Goal: Task Accomplishment & Management: Use online tool/utility

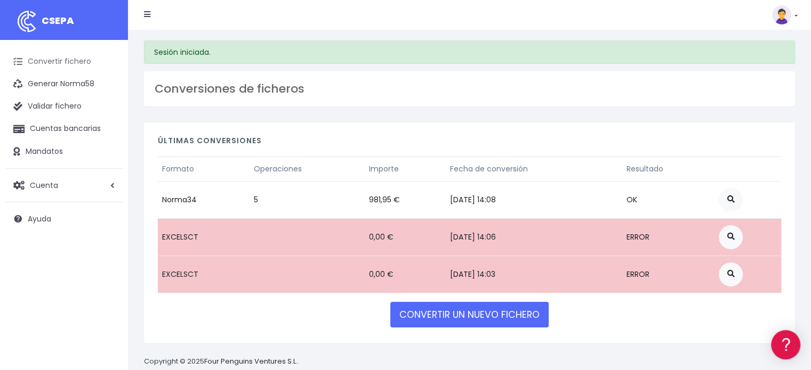
click at [83, 62] on link "Convertir fichero" at bounding box center [63, 62] width 117 height 22
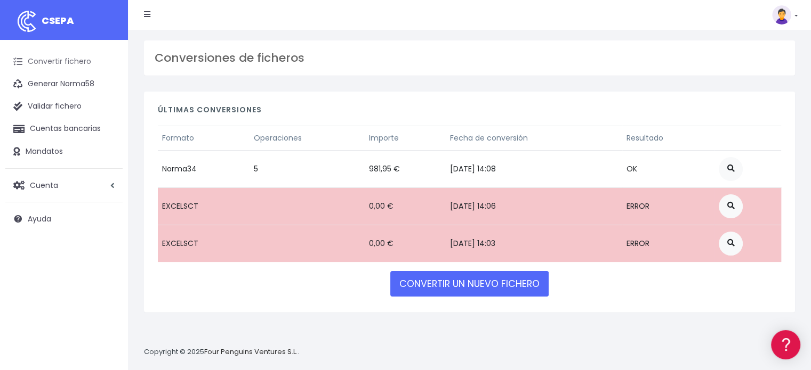
click at [67, 60] on link "Convertir fichero" at bounding box center [63, 62] width 117 height 22
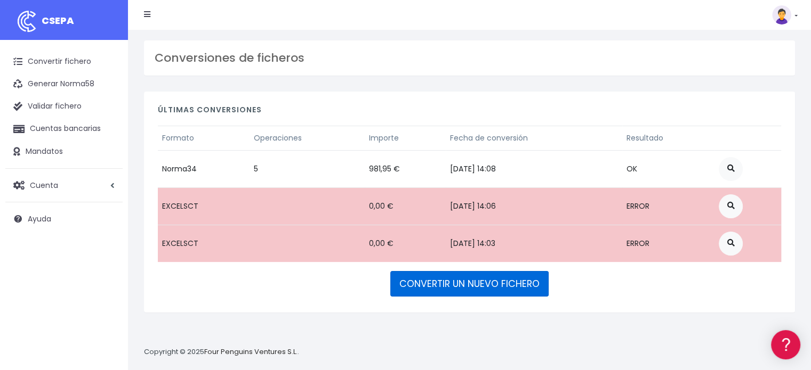
click at [458, 280] on link "CONVERTIR UN NUEVO FICHERO" at bounding box center [469, 284] width 158 height 26
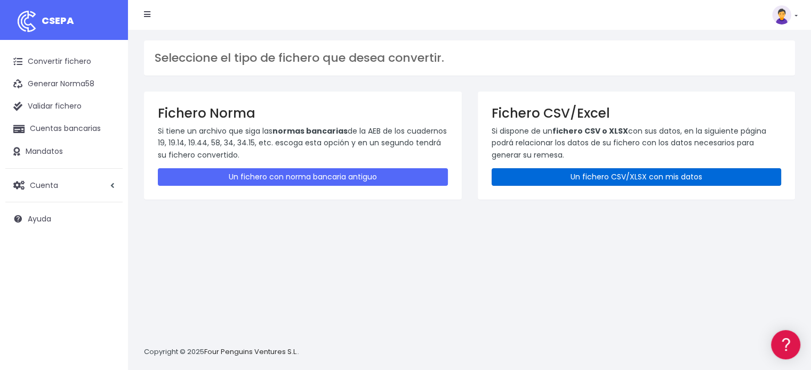
click at [665, 177] on link "Un fichero CSV/XLSX con mis datos" at bounding box center [636, 177] width 290 height 18
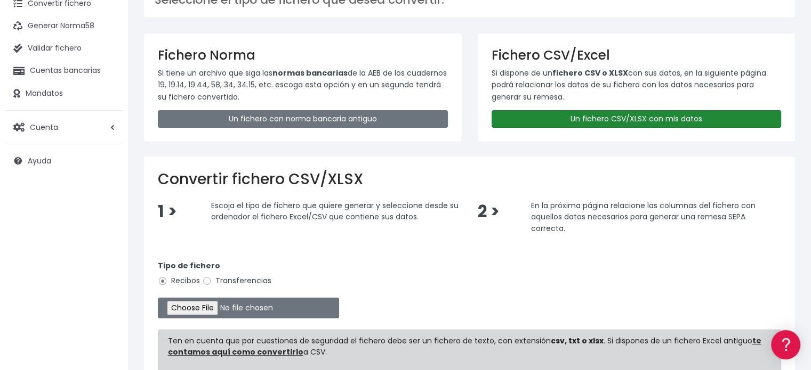
scroll to position [160, 0]
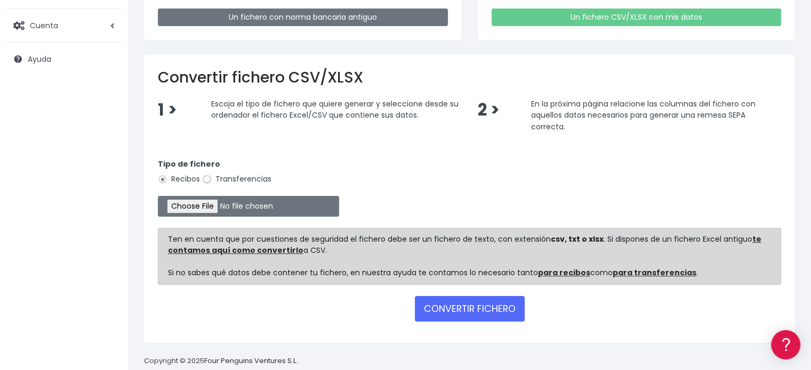
click at [208, 179] on input "Transferencias" at bounding box center [207, 180] width 10 height 10
radio input "true"
click at [224, 203] on input "file" at bounding box center [248, 206] width 181 height 21
type input "C:\fakepath\Fichero Banco 08-25 JUGADORES.xlsx"
click at [480, 301] on button "CONVERTIR FICHERO" at bounding box center [470, 309] width 110 height 26
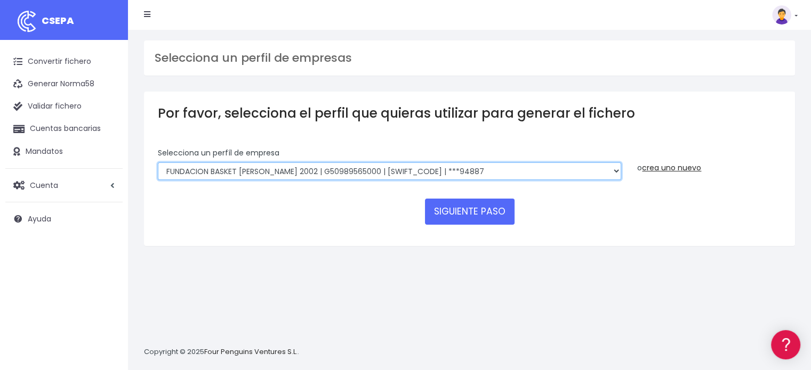
click at [608, 169] on select "FUNDACION BASKET ZARAGOZA 2002 | G50989565000 | CAIXESBBXXX | ***94887 BASKET Z…" at bounding box center [389, 172] width 463 height 18
select select "1855"
click at [158, 163] on select "FUNDACION BASKET ZARAGOZA 2002 | G50989565000 | CAIXESBBXXX | ***94887 BASKET Z…" at bounding box center [389, 172] width 463 height 18
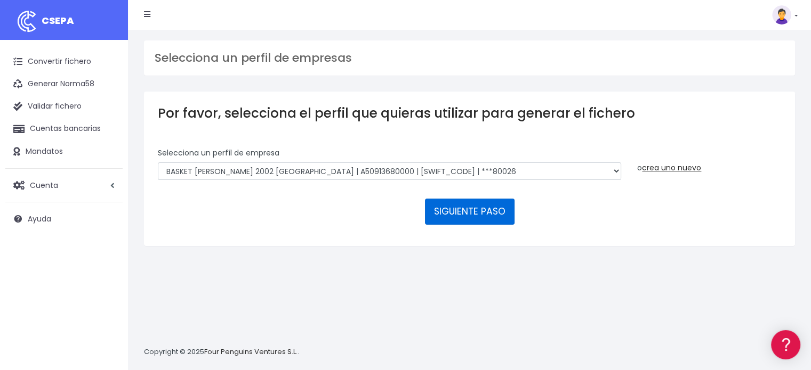
click at [498, 212] on button "SIGUIENTE PASO" at bounding box center [470, 212] width 90 height 26
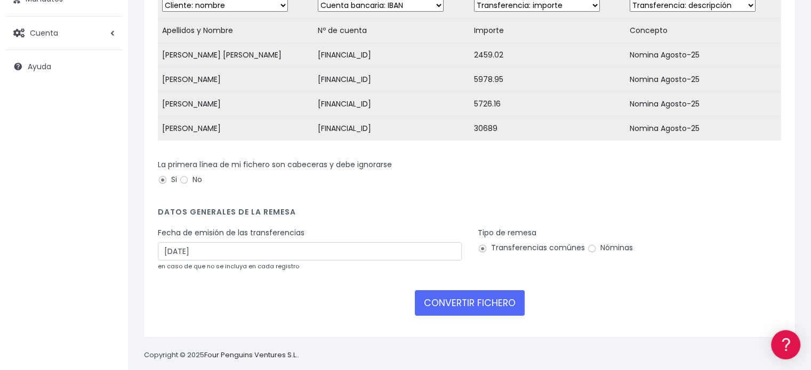
scroll to position [172, 0]
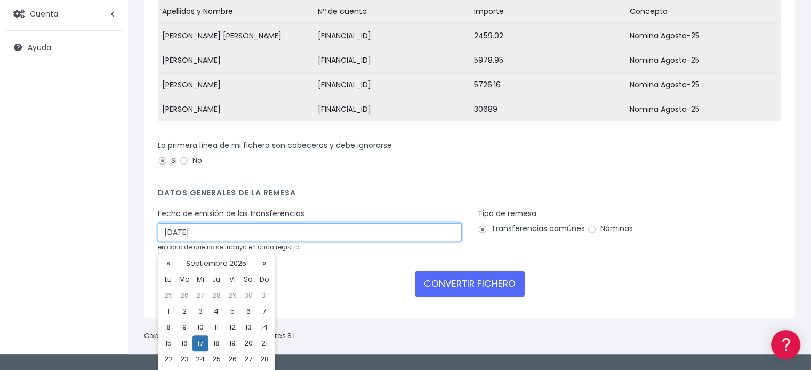
click at [205, 240] on input "17/09/2025" at bounding box center [310, 232] width 304 height 18
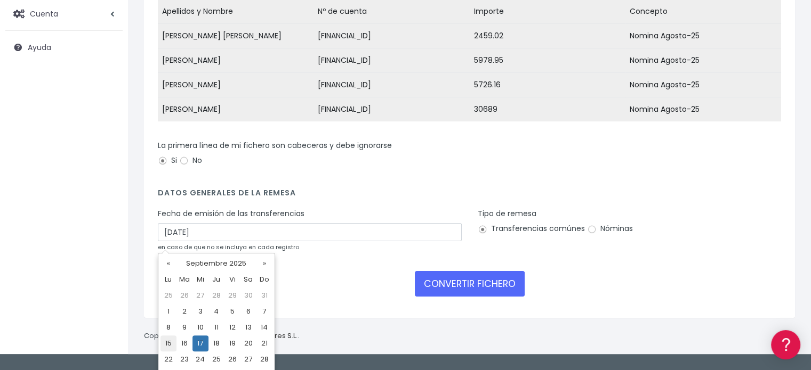
click at [170, 343] on td "15" at bounding box center [168, 344] width 16 height 16
type input "15/09/2025"
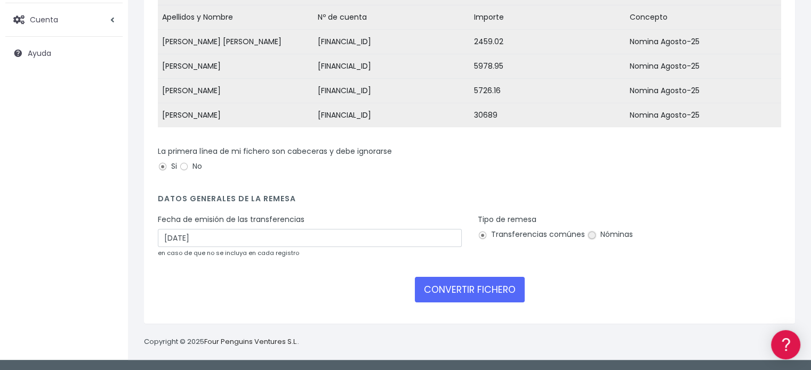
click at [591, 237] on input "Nóminas" at bounding box center [592, 236] width 10 height 10
radio input "true"
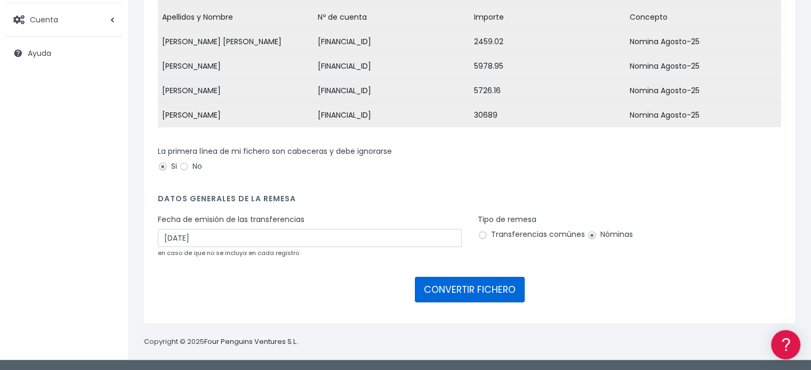
click at [471, 293] on button "CONVERTIR FICHERO" at bounding box center [470, 290] width 110 height 26
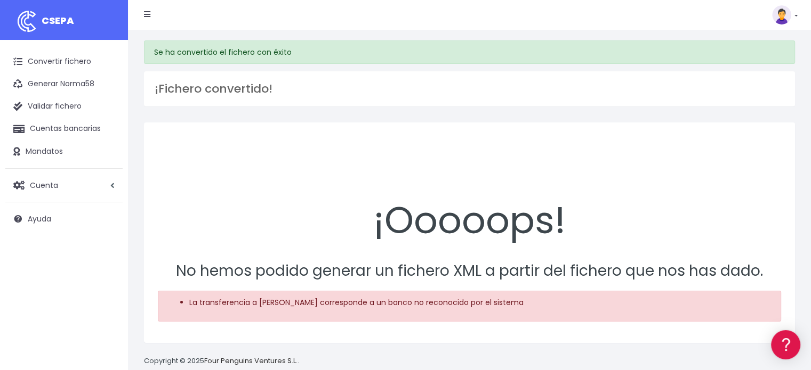
scroll to position [19, 0]
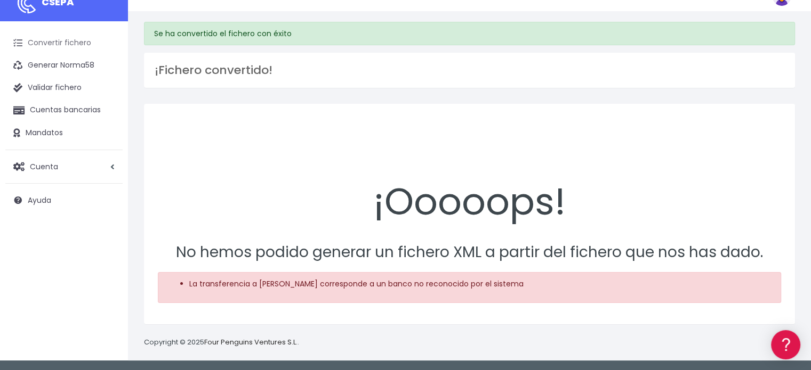
click at [64, 39] on link "Convertir fichero" at bounding box center [63, 43] width 117 height 22
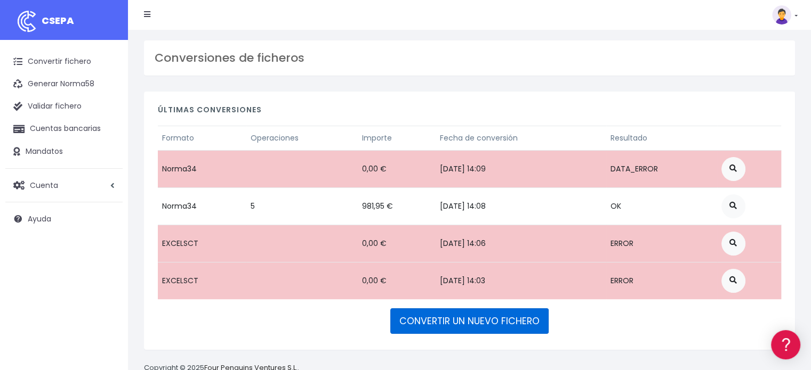
click at [475, 320] on link "CONVERTIR UN NUEVO FICHERO" at bounding box center [469, 322] width 158 height 26
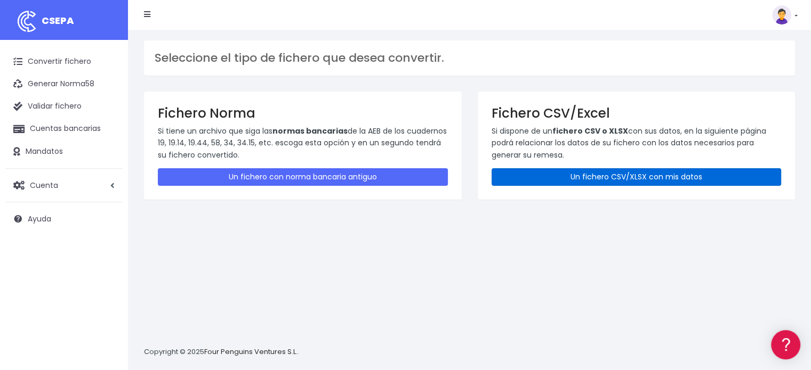
click at [637, 176] on link "Un fichero CSV/XLSX con mis datos" at bounding box center [636, 177] width 290 height 18
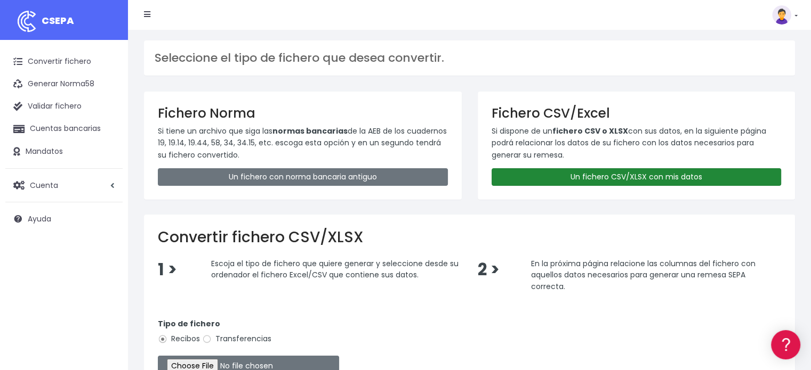
scroll to position [177, 0]
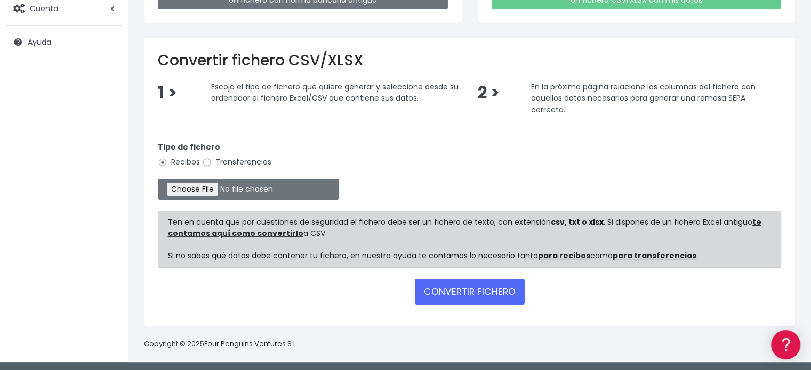
click at [205, 161] on input "Transferencias" at bounding box center [207, 163] width 10 height 10
radio input "true"
click at [212, 191] on input "file" at bounding box center [248, 189] width 181 height 21
type input "C:\fakepath\Fichero Banco 08-25 JUGADORES.xlsx"
click at [470, 291] on button "CONVERTIR FICHERO" at bounding box center [470, 292] width 110 height 26
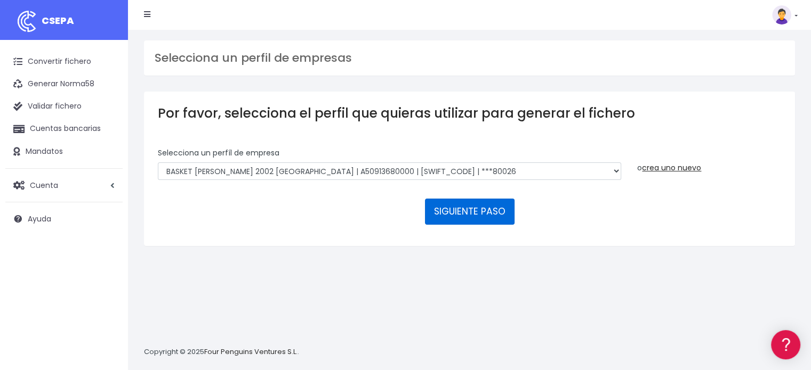
click at [477, 210] on button "SIGUIENTE PASO" at bounding box center [470, 212] width 90 height 26
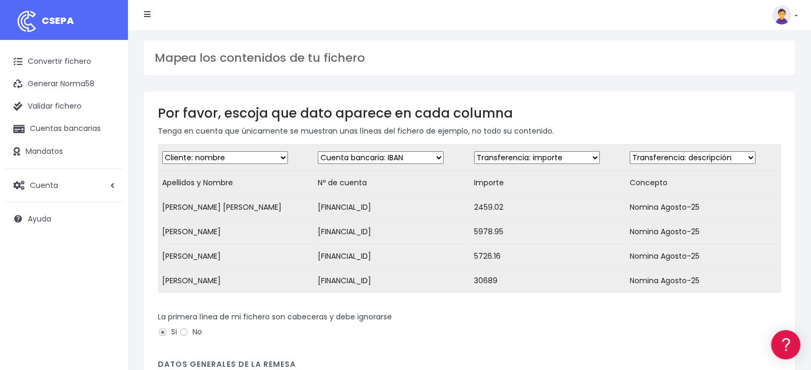
scroll to position [107, 0]
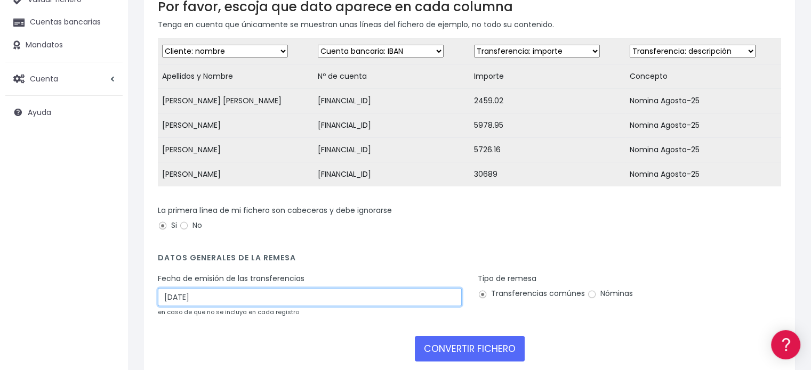
click at [219, 304] on input "17/09/2025" at bounding box center [310, 297] width 304 height 18
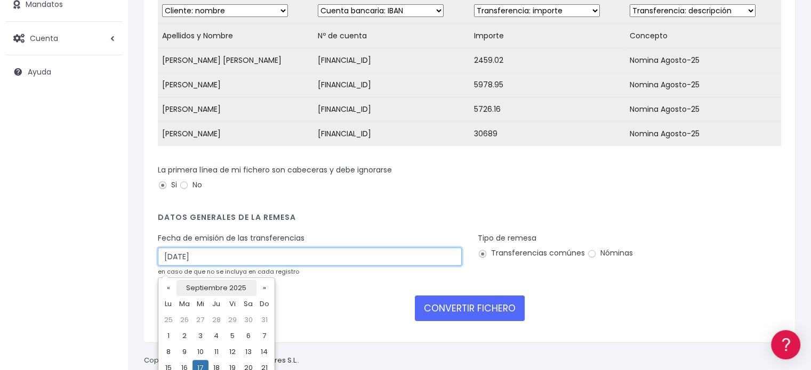
scroll to position [188, 0]
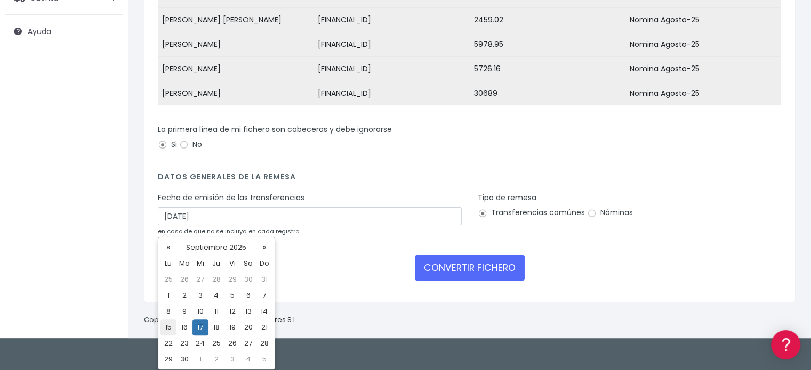
click at [168, 328] on td "15" at bounding box center [168, 328] width 16 height 16
type input "15/09/2025"
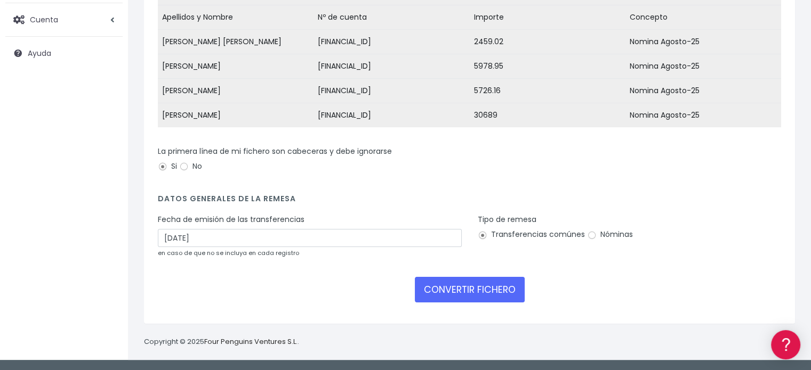
scroll to position [172, 0]
click at [588, 236] on input "Nóminas" at bounding box center [592, 236] width 10 height 10
radio input "true"
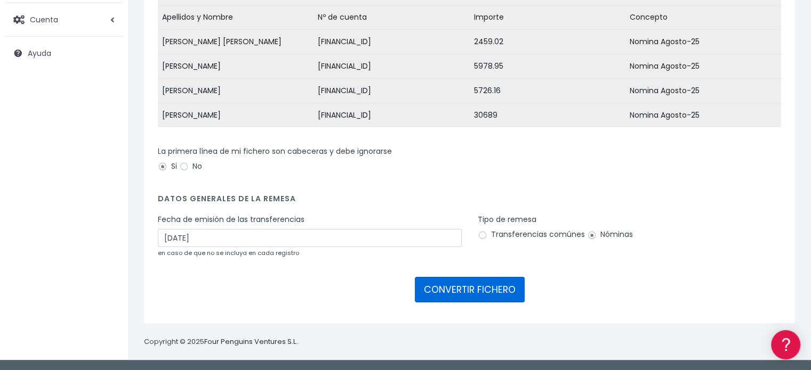
click at [461, 285] on button "CONVERTIR FICHERO" at bounding box center [470, 290] width 110 height 26
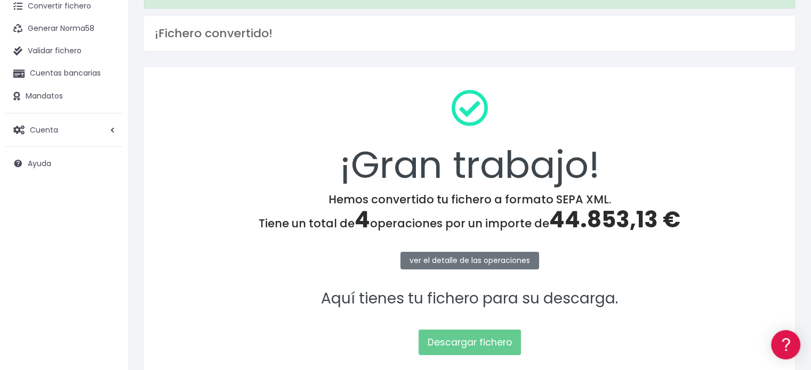
scroll to position [138, 0]
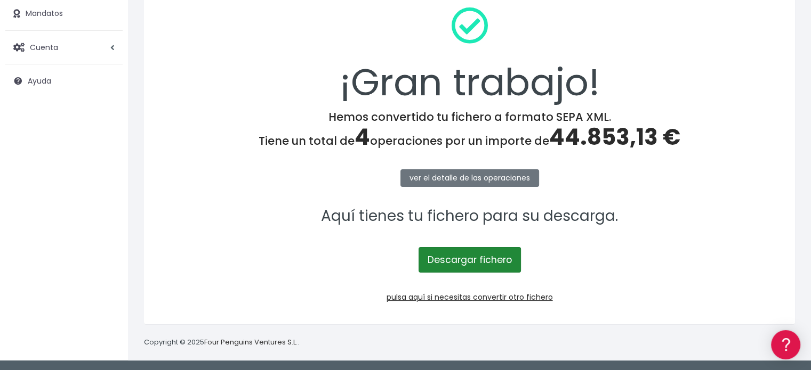
click at [501, 261] on link "Descargar fichero" at bounding box center [469, 260] width 102 height 26
